Goal: Ask a question

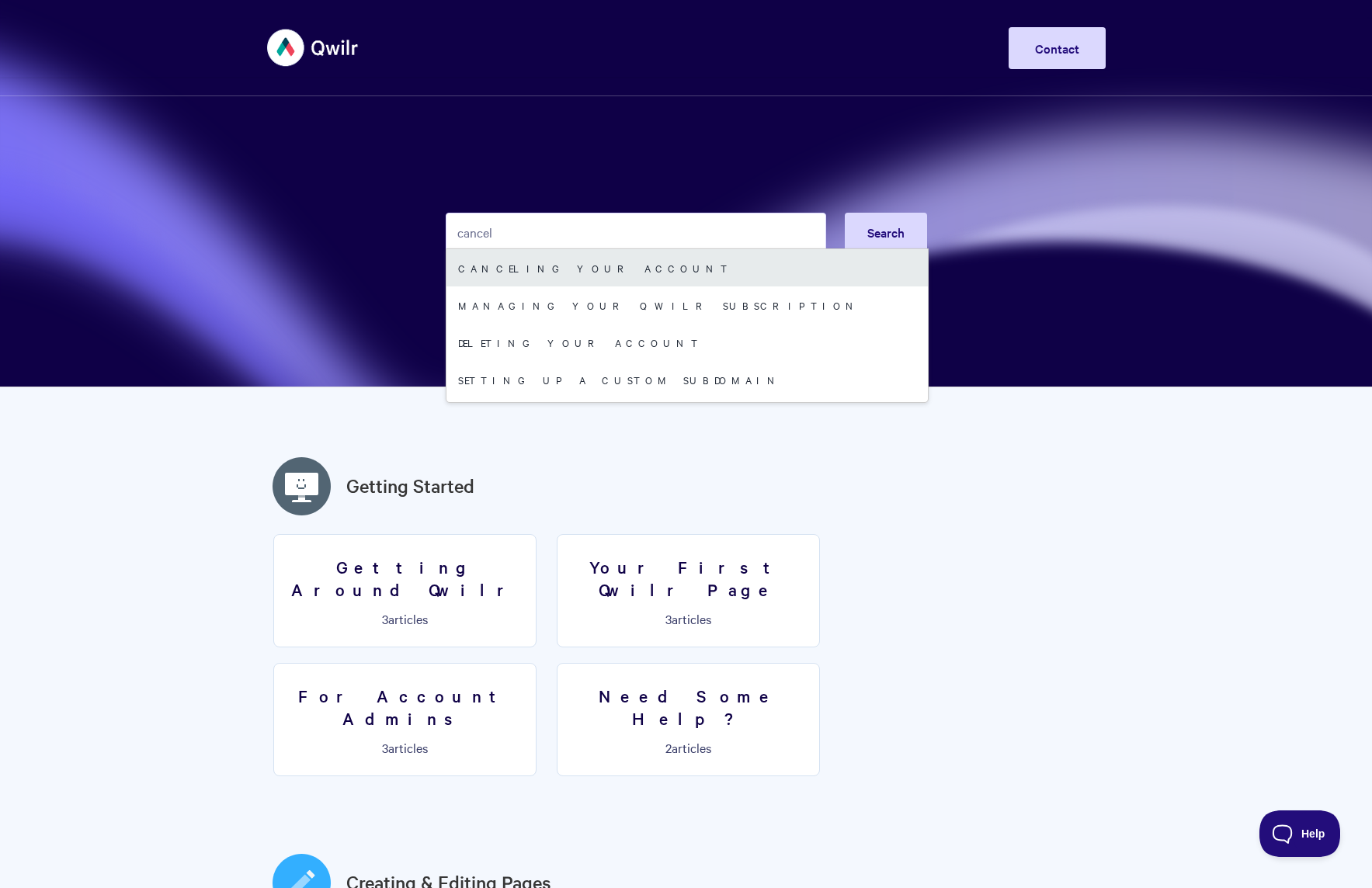
type input "cancel"
click at [639, 269] on link "Canceling your account" at bounding box center [687, 267] width 481 height 37
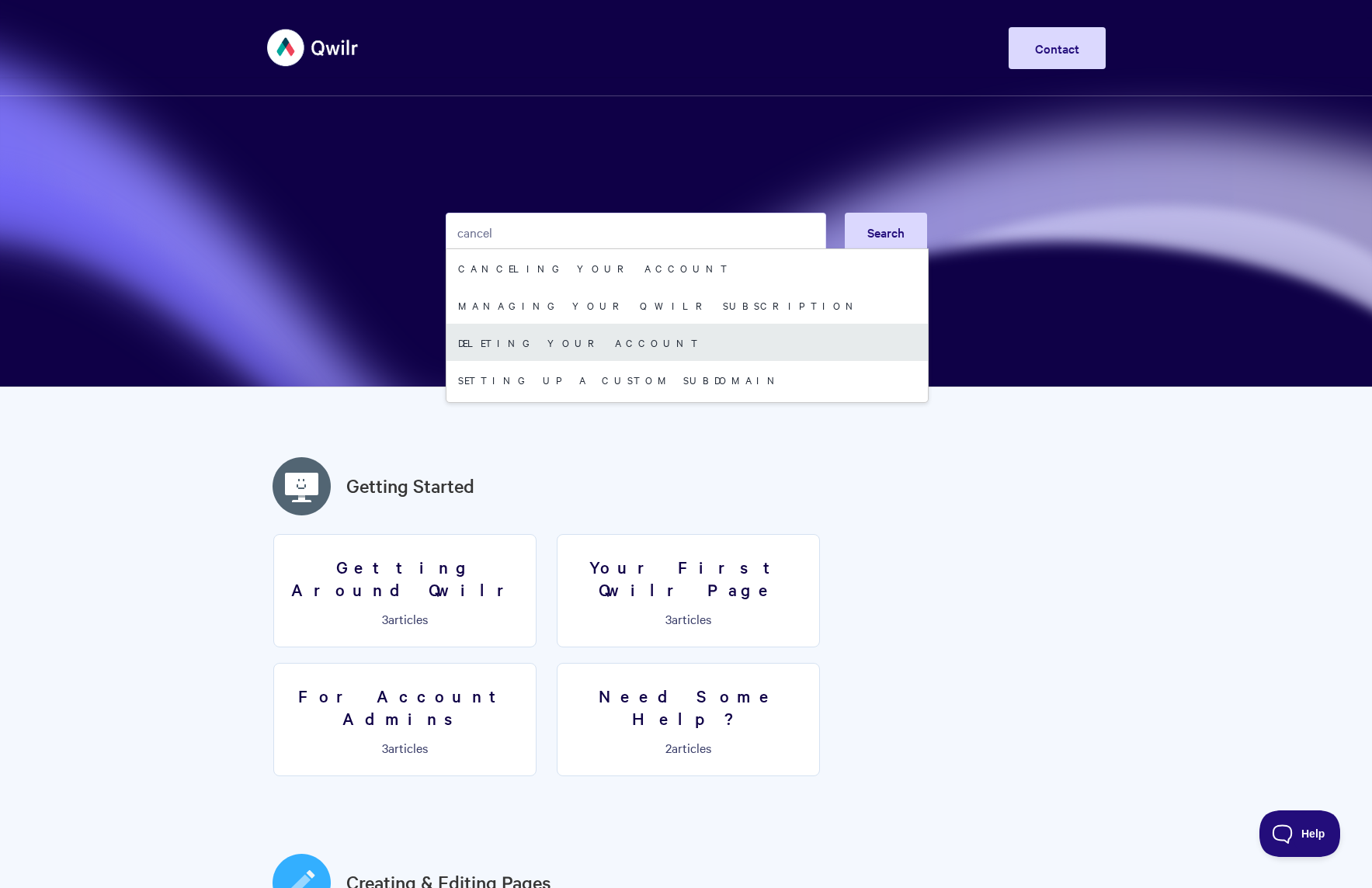
click at [565, 334] on link "Deleting your Account" at bounding box center [687, 342] width 481 height 37
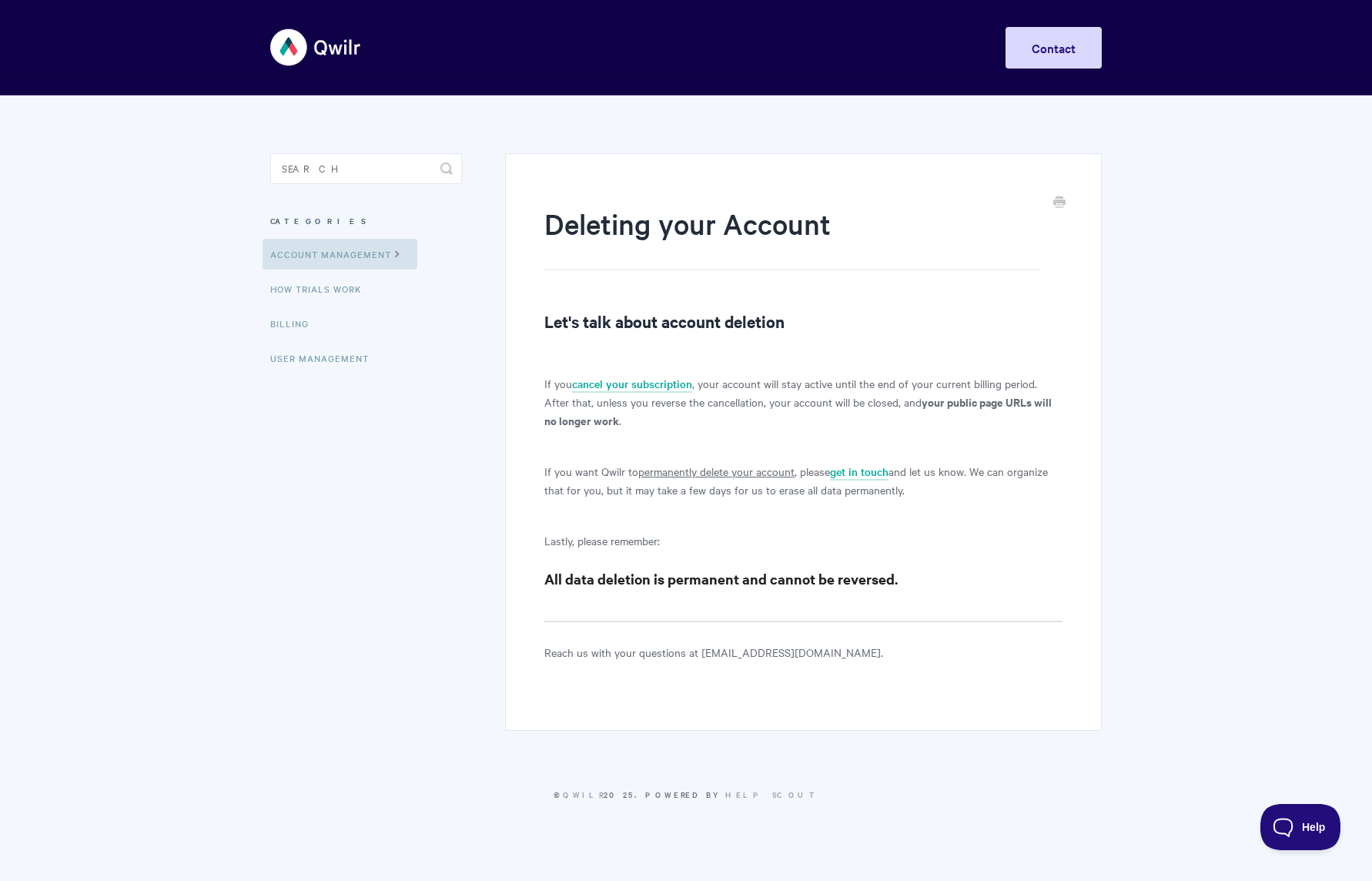
click at [586, 598] on article "Deleting your Account Let's talk about account deletion If you cancel your subs…" at bounding box center [803, 433] width 518 height 458
click at [661, 541] on p "Lastly, please remember:" at bounding box center [803, 540] width 518 height 18
click at [609, 673] on div "Deleting your Account Let's talk about account deletion If you cancel your subs…" at bounding box center [804, 441] width 597 height 577
click at [1301, 824] on span "Help" at bounding box center [1295, 824] width 80 height 11
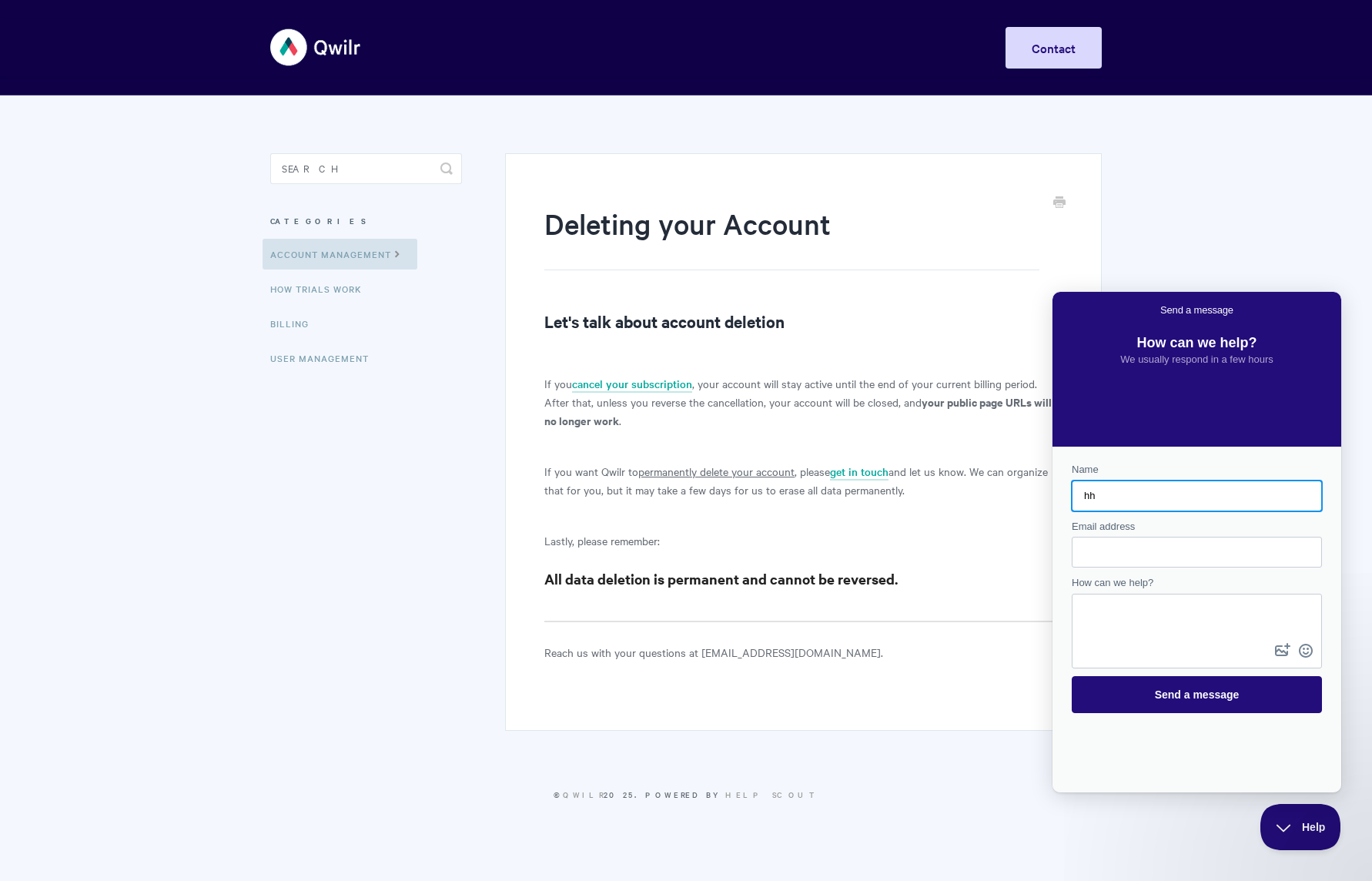
type input "h"
type input "[PERSON_NAME]"
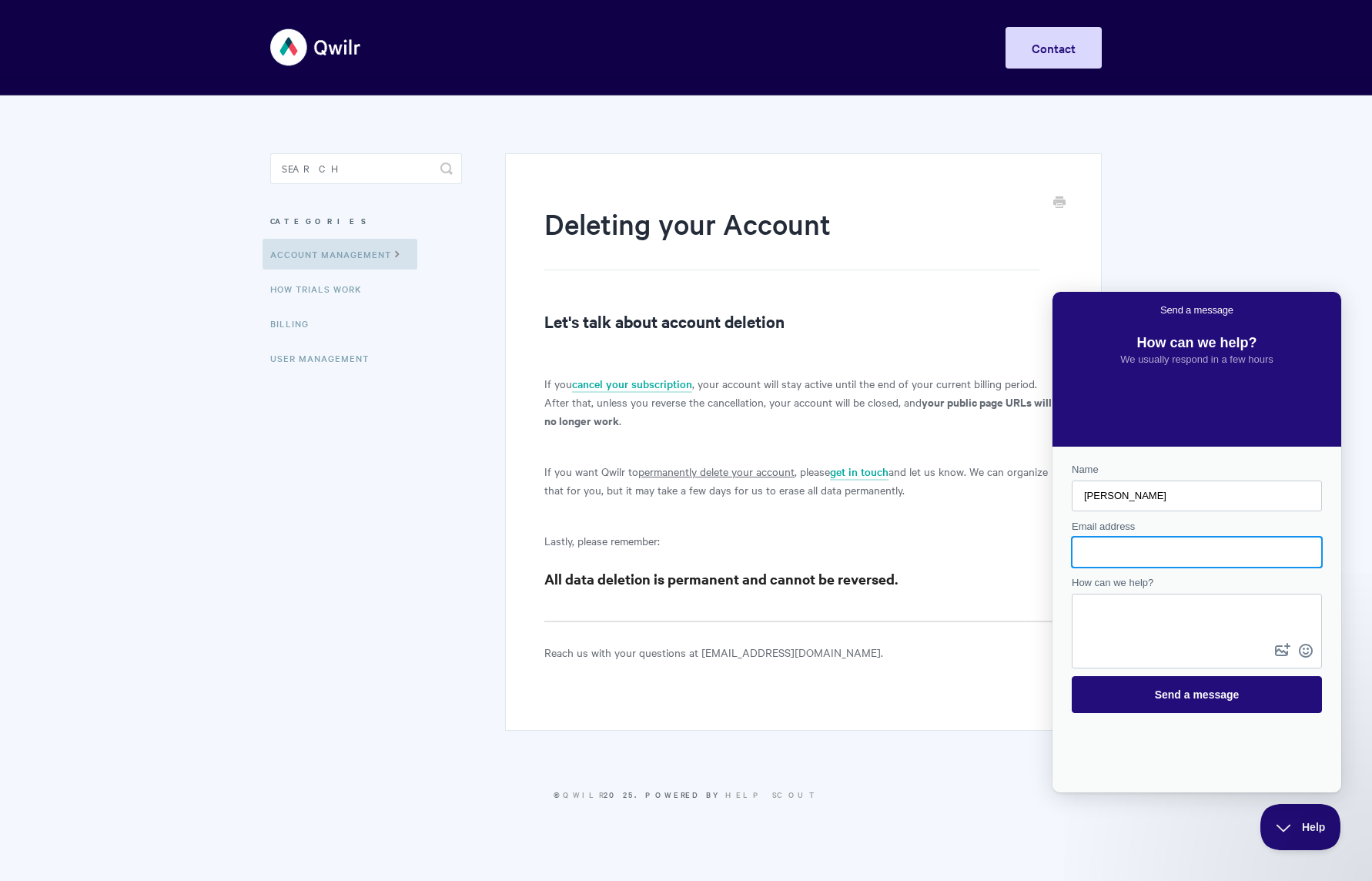
type input "[PERSON_NAME][EMAIL_ADDRESS][DOMAIN_NAME]"
click at [1108, 612] on textarea "How can we help?" at bounding box center [1197, 617] width 247 height 44
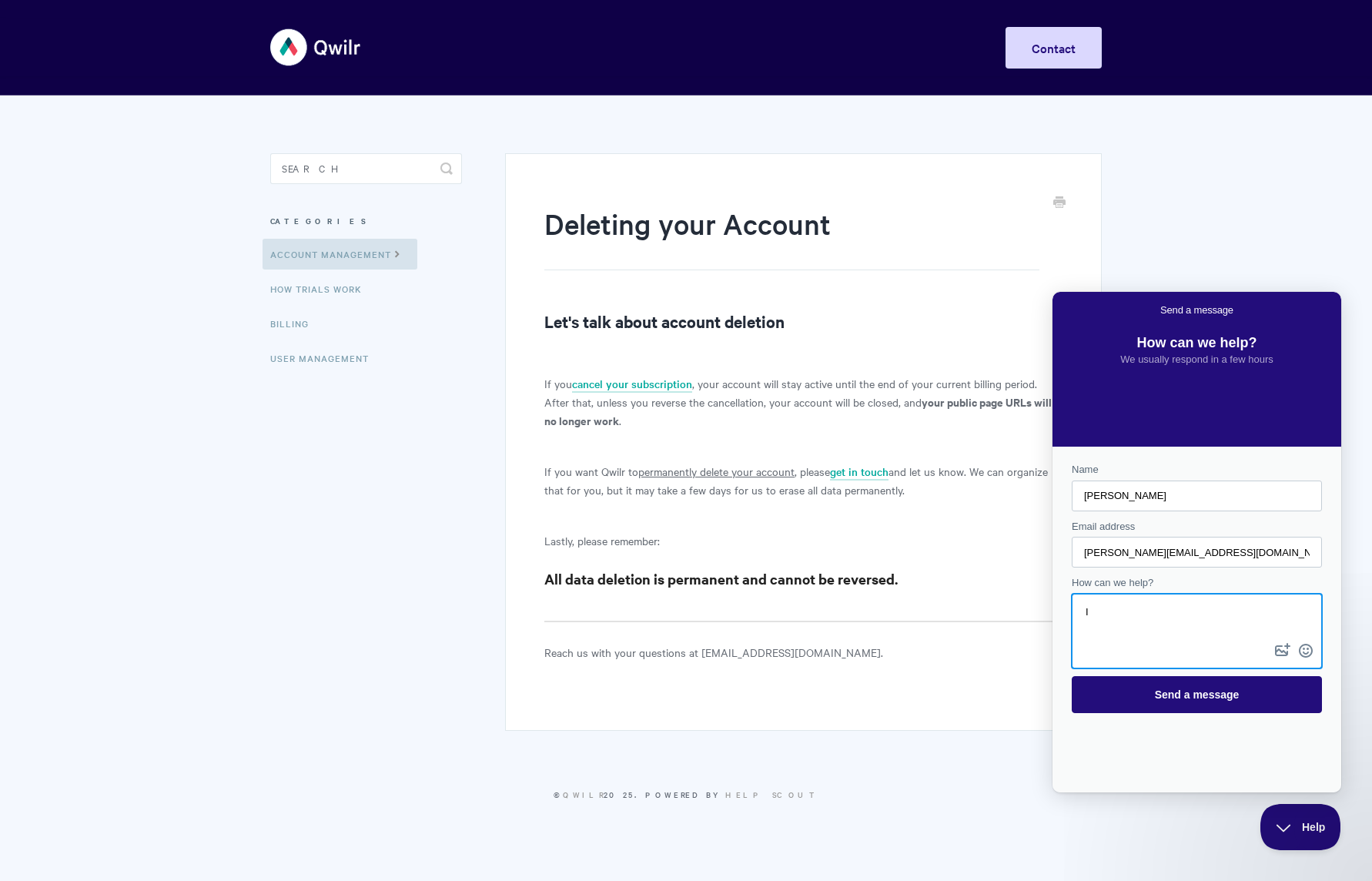
type textarea "I"
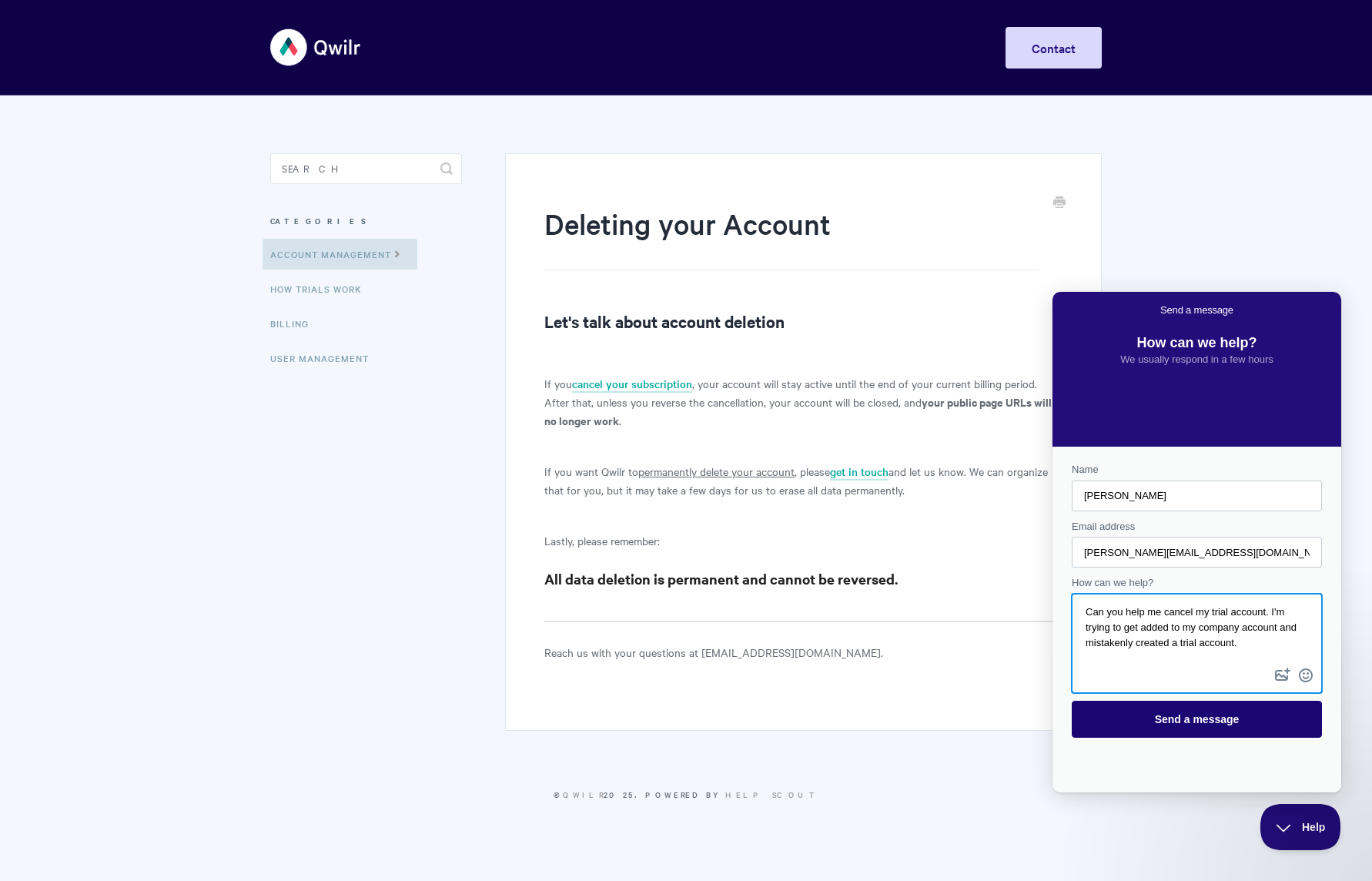
type textarea "Can you help me cancel my trial account. I'm trying to get added to my company …"
click at [1126, 723] on span "Send a message" at bounding box center [1196, 719] width 216 height 35
